Goal: Task Accomplishment & Management: Complete application form

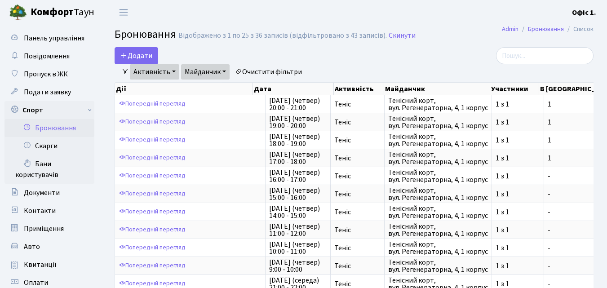
select select "25"
click at [135, 53] on button "Додати" at bounding box center [137, 55] width 44 height 17
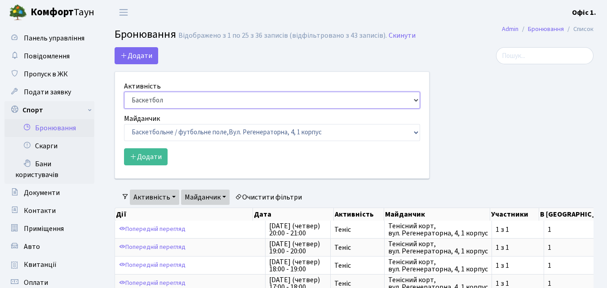
click at [413, 96] on select "Баскетбол Волейбол Йога Катання на роликах Настільний теніс Теніс Футбол Фітнес" at bounding box center [272, 100] width 296 height 17
select select "4"
click at [124, 92] on select "Баскетбол Волейбол Йога Катання на роликах Настільний теніс Теніс Футбол Фітнес" at bounding box center [272, 100] width 296 height 17
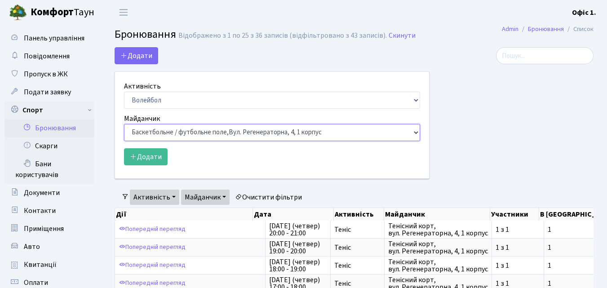
click at [412, 132] on select "Баскетбольне / футбольне поле, [GEOGRAPHIC_DATA]. [STREET_ADDRESS]. [STREET_ADD…" at bounding box center [272, 132] width 296 height 17
select select "8"
click at [124, 124] on select "Баскетбольне / футбольне поле, [GEOGRAPHIC_DATA]. [STREET_ADDRESS]. [STREET_ADD…" at bounding box center [272, 132] width 296 height 17
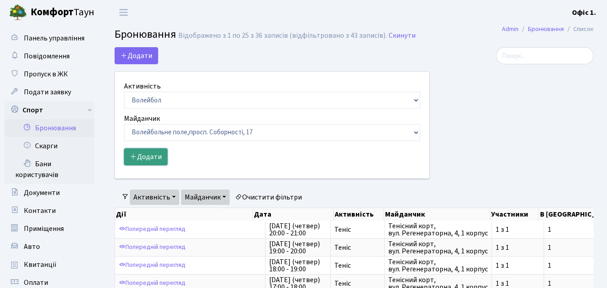
click at [156, 155] on button "Додати" at bounding box center [146, 156] width 44 height 17
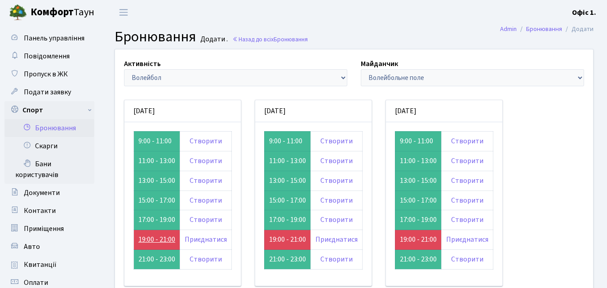
click at [158, 239] on link "19:00 - 21:00" at bounding box center [156, 239] width 37 height 10
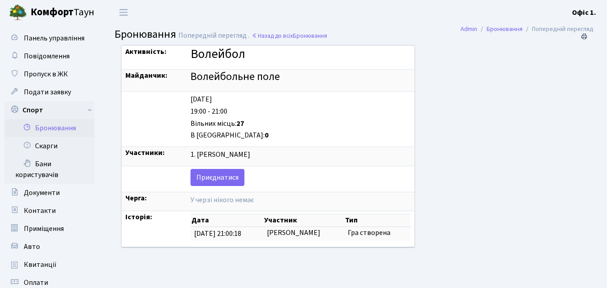
click at [210, 35] on span "Попередній перегляд ." at bounding box center [213, 36] width 71 height 10
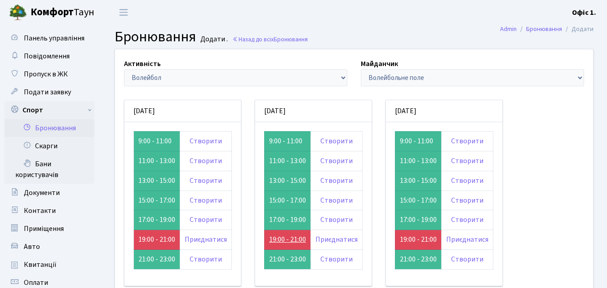
click at [282, 240] on link "19:00 - 21:00" at bounding box center [287, 239] width 37 height 10
click at [415, 240] on link "19:00 - 21:00" at bounding box center [418, 239] width 37 height 10
click at [251, 40] on link "Назад до всіх Бронювання" at bounding box center [269, 39] width 75 height 9
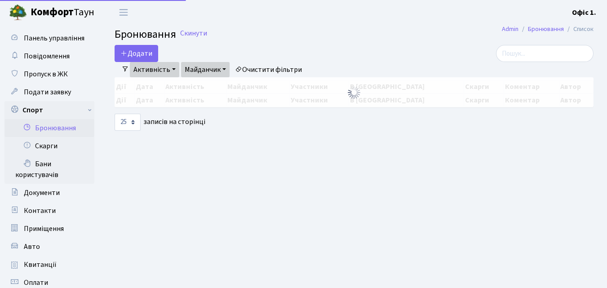
select select "25"
click at [145, 49] on button "Додати" at bounding box center [137, 53] width 44 height 17
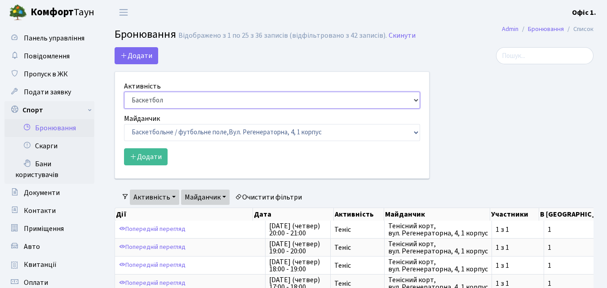
click at [414, 100] on select "Баскетбол Волейбол Йога Катання на роликах Настільний теніс Теніс Футбол Фітнес" at bounding box center [272, 100] width 296 height 17
select select "4"
click at [124, 92] on select "Баскетбол Волейбол Йога Катання на роликах Настільний теніс Теніс Футбол Фітнес" at bounding box center [272, 100] width 296 height 17
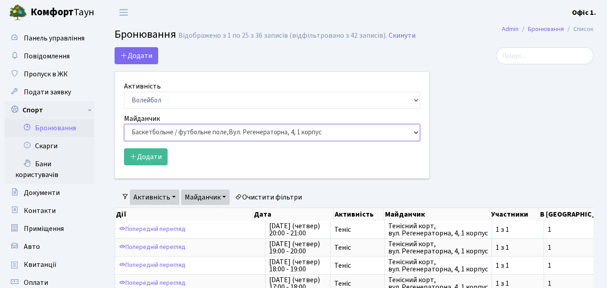
click at [413, 133] on select "Баскетбольне / футбольне поле, Вул. Регенераторна, 4, 1 корпус Баскетбольне пол…" at bounding box center [272, 132] width 296 height 17
select select "4"
click at [124, 124] on select "Баскетбольне / футбольне поле, Вул. Регенераторна, 4, 1 корпус Баскетбольне пол…" at bounding box center [272, 132] width 296 height 17
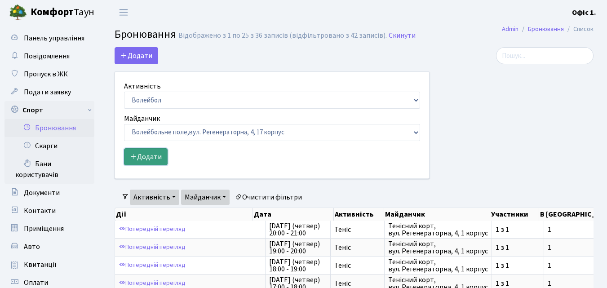
click at [145, 158] on button "Додати" at bounding box center [146, 156] width 44 height 17
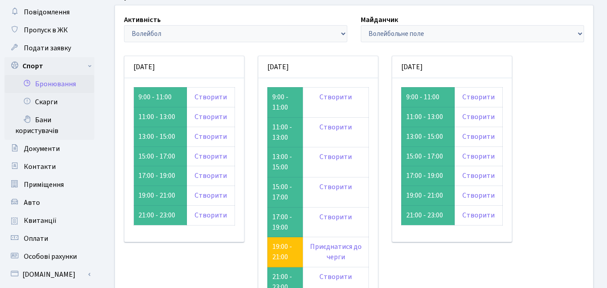
scroll to position [90, 0]
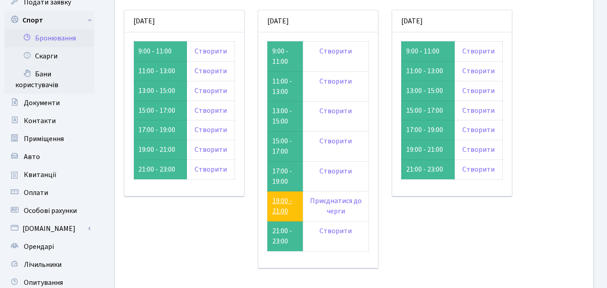
click at [284, 203] on link "19:00 - 21:00" at bounding box center [282, 206] width 20 height 20
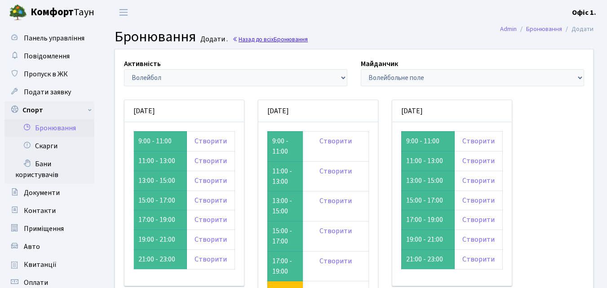
click at [250, 41] on link "Назад до всіх Бронювання" at bounding box center [269, 39] width 75 height 9
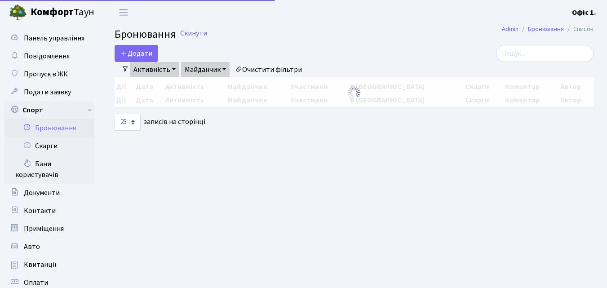
select select "25"
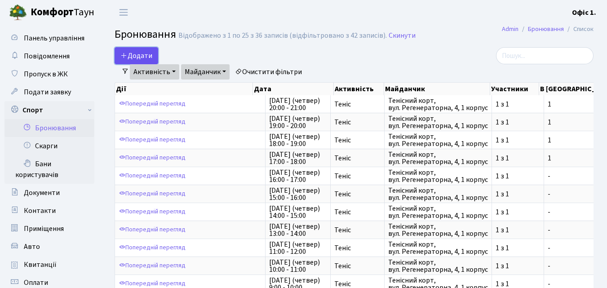
click at [137, 54] on button "Додати" at bounding box center [137, 55] width 44 height 17
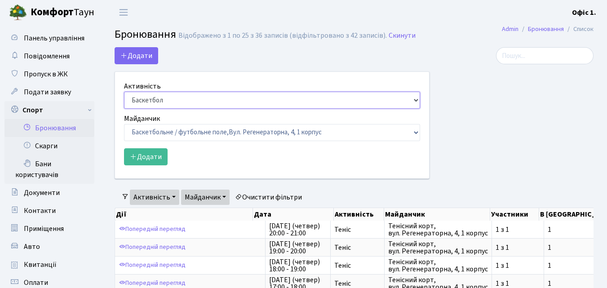
click at [414, 100] on select "Баскетбол Волейбол Йога Катання на роликах Настільний теніс Теніс Футбол Фітнес" at bounding box center [272, 100] width 296 height 17
select select "4"
click at [124, 92] on select "Баскетбол Волейбол Йога Катання на роликах Настільний теніс Теніс Футбол Фітнес" at bounding box center [272, 100] width 296 height 17
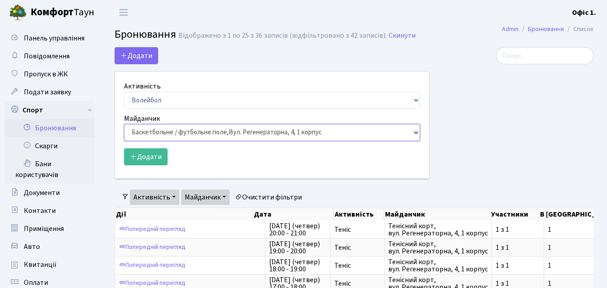
click at [412, 133] on select "Баскетбольне / футбольне поле, Вул. Регенераторна, 4, 1 корпус Баскетбольне пол…" at bounding box center [272, 132] width 296 height 17
select select "5"
click at [124, 124] on select "Баскетбольне / футбольне поле, Вул. Регенераторна, 4, 1 корпус Баскетбольне пол…" at bounding box center [272, 132] width 296 height 17
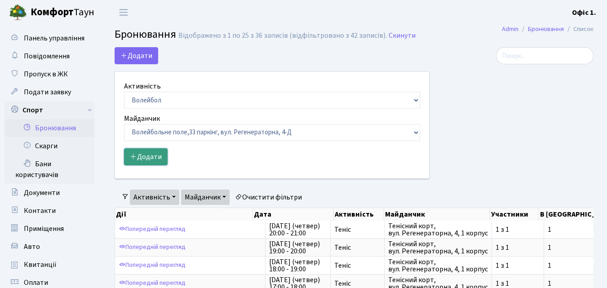
click at [159, 157] on button "Додати" at bounding box center [146, 156] width 44 height 17
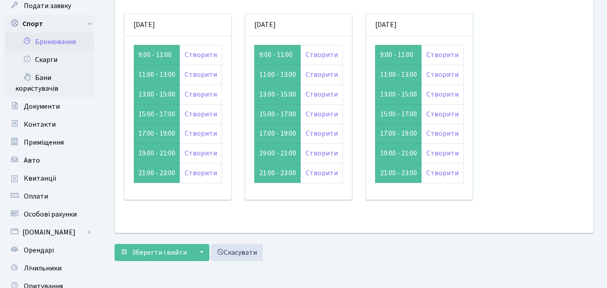
scroll to position [90, 0]
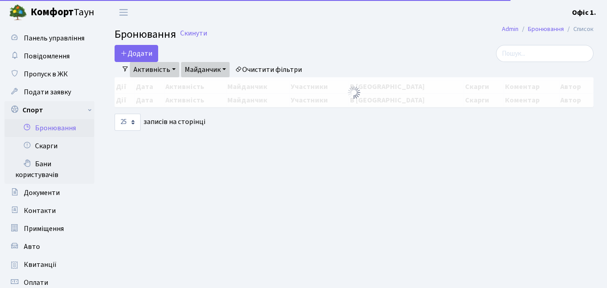
select select "25"
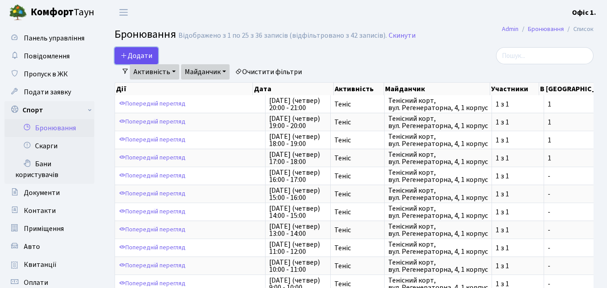
click at [136, 53] on button "Додати" at bounding box center [137, 55] width 44 height 17
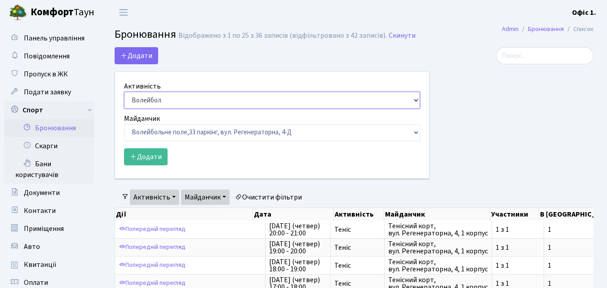
click at [416, 99] on select "Баскетбол Волейбол Йога Катання на роликах Настільний теніс Теніс Футбол Фітнес" at bounding box center [272, 100] width 296 height 17
select select "1"
click at [124, 92] on select "Баскетбол Волейбол Йога Катання на роликах Настільний теніс Теніс Футбол Фітнес" at bounding box center [272, 100] width 296 height 17
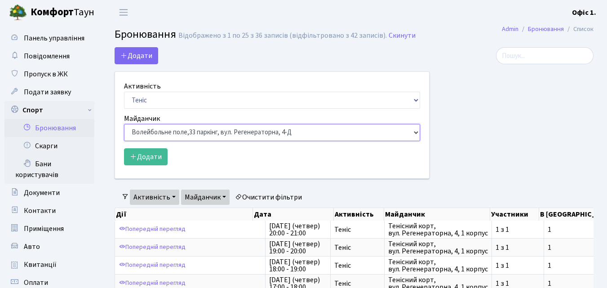
click at [413, 133] on select "Баскетбольне / футбольне поле, Вул. Регенераторна, 4, 1 корпус Баскетбольне пол…" at bounding box center [272, 132] width 296 height 17
select select "1"
click at [124, 124] on select "Баскетбольне / футбольне поле, Вул. Регенераторна, 4, 1 корпус Баскетбольне пол…" at bounding box center [272, 132] width 296 height 17
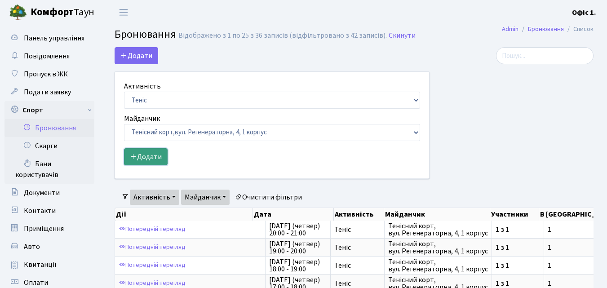
click at [156, 156] on button "Додати" at bounding box center [146, 156] width 44 height 17
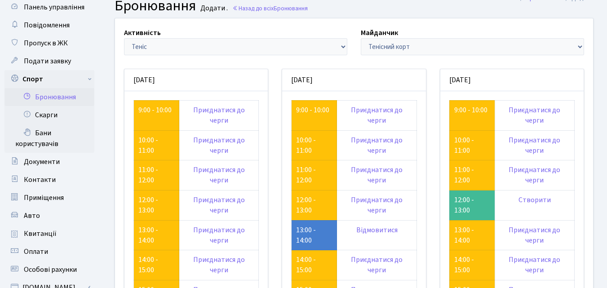
scroll to position [45, 0]
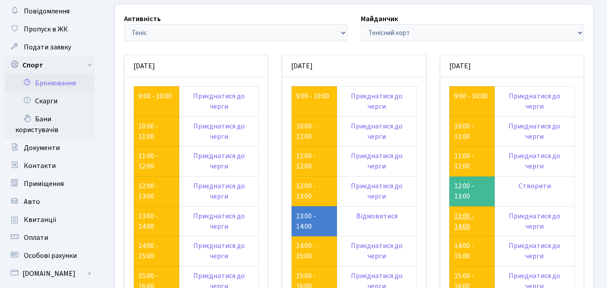
click at [455, 215] on link "13:00 - 14:00" at bounding box center [464, 221] width 20 height 20
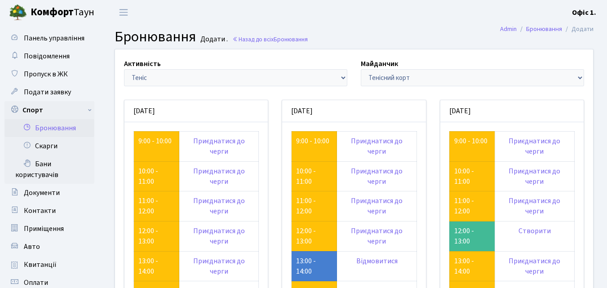
scroll to position [45, 0]
